Goal: Information Seeking & Learning: Find specific fact

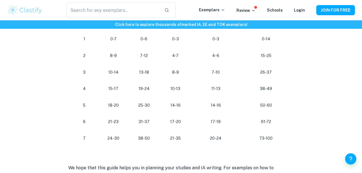
scroll to position [553, 0]
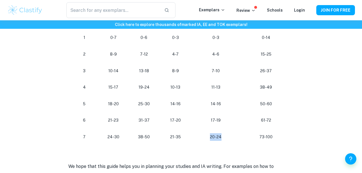
drag, startPoint x: 210, startPoint y: 137, endPoint x: 235, endPoint y: 143, distance: 25.3
click at [235, 143] on td "20-24" at bounding box center [215, 137] width 49 height 17
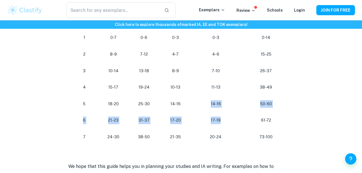
drag, startPoint x: 211, startPoint y: 103, endPoint x: 224, endPoint y: 117, distance: 19.2
click at [224, 117] on tbody "Grade Paper 1 Paper 2 Paper 3 Practical Work Final grade (%) 1 0-7 0-6 0-3 0-3 …" at bounding box center [181, 79] width 226 height 132
click at [224, 117] on p "17-19" at bounding box center [216, 121] width 40 height 8
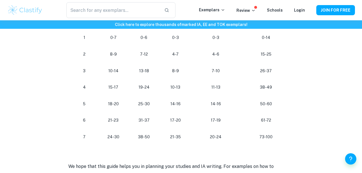
click at [215, 103] on p "14-16" at bounding box center [216, 104] width 40 height 8
click at [219, 105] on p "14-16" at bounding box center [216, 104] width 40 height 8
drag, startPoint x: 222, startPoint y: 105, endPoint x: 209, endPoint y: 105, distance: 12.7
click at [209, 105] on p "14-16" at bounding box center [216, 104] width 40 height 8
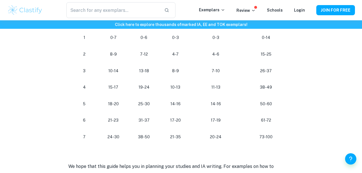
click at [214, 119] on p "17-19" at bounding box center [216, 121] width 40 height 8
drag, startPoint x: 211, startPoint y: 119, endPoint x: 226, endPoint y: 119, distance: 15.2
click at [213, 119] on p "17-19" at bounding box center [216, 121] width 40 height 8
drag, startPoint x: 221, startPoint y: 119, endPoint x: 210, endPoint y: 119, distance: 11.6
click at [210, 119] on p "17-19" at bounding box center [216, 121] width 40 height 8
